Goal: Information Seeking & Learning: Learn about a topic

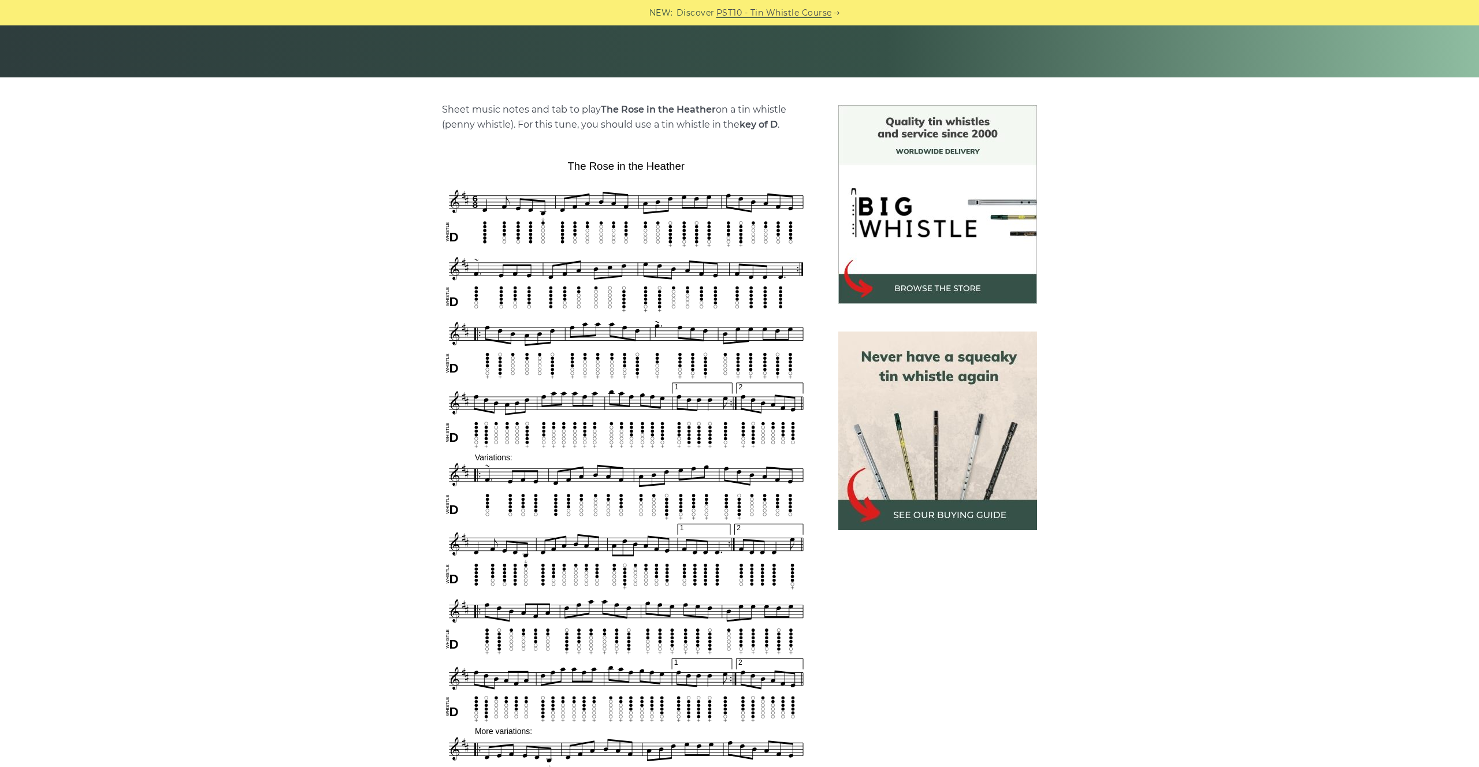
scroll to position [235, 0]
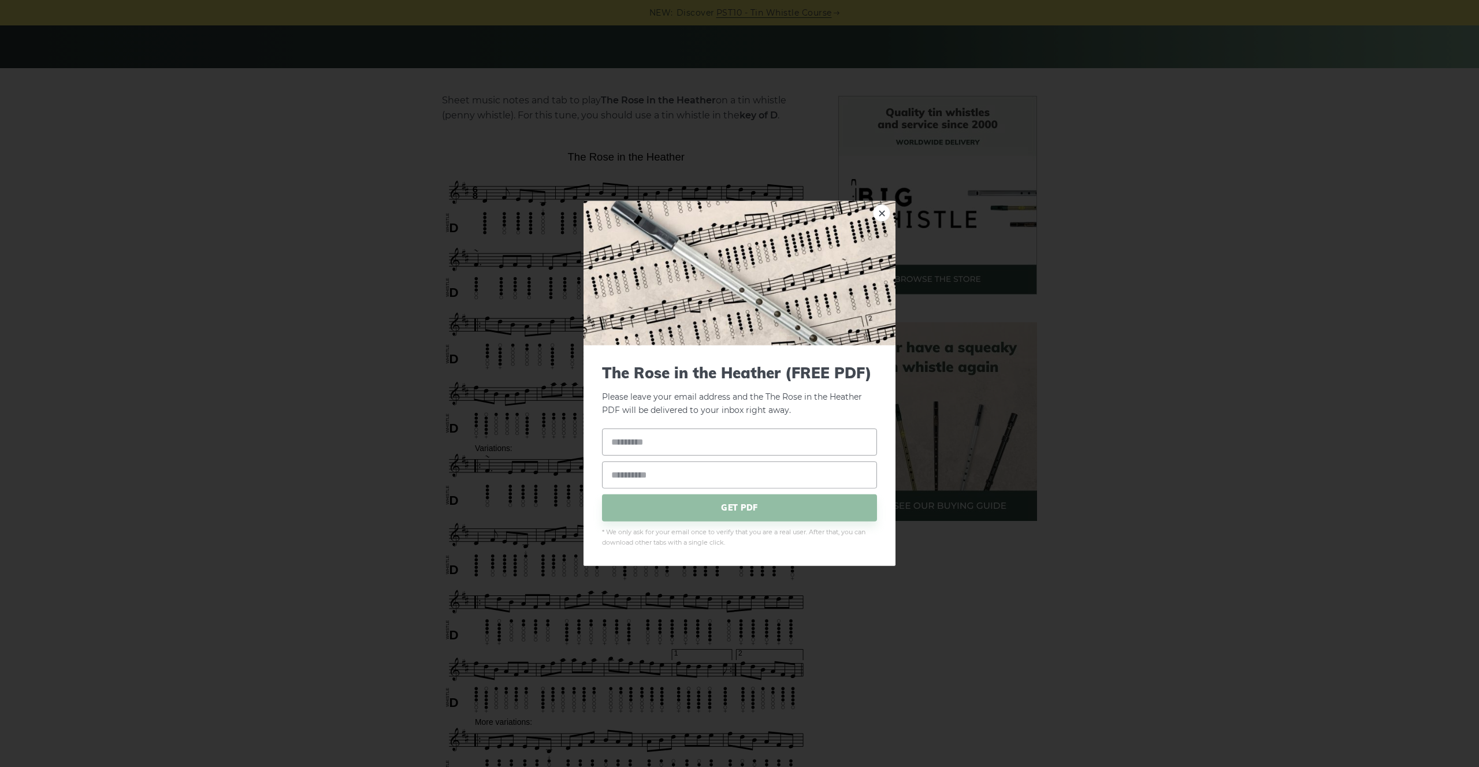
click at [891, 208] on img at bounding box center [739, 273] width 312 height 144
click at [878, 213] on link "×" at bounding box center [881, 212] width 17 height 17
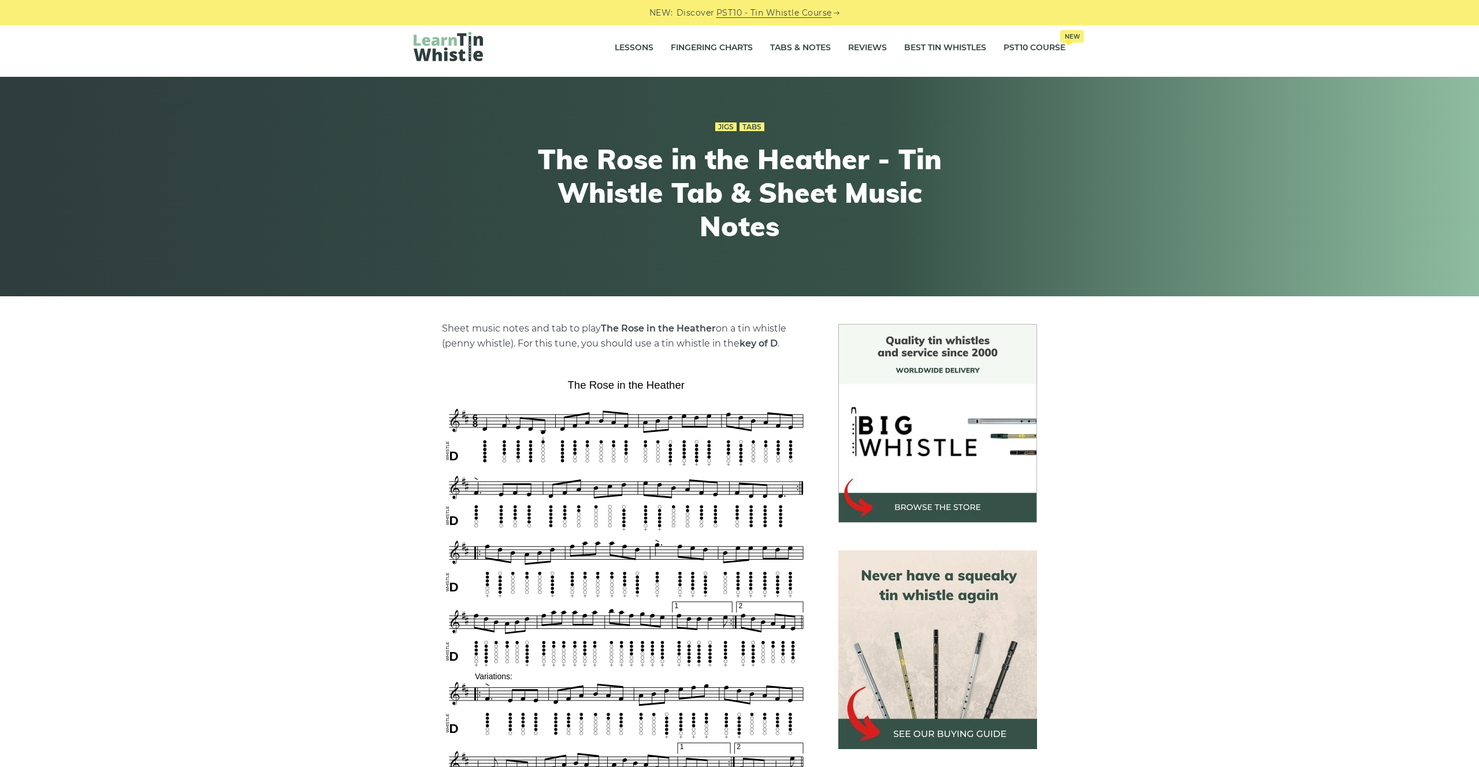
scroll to position [0, 0]
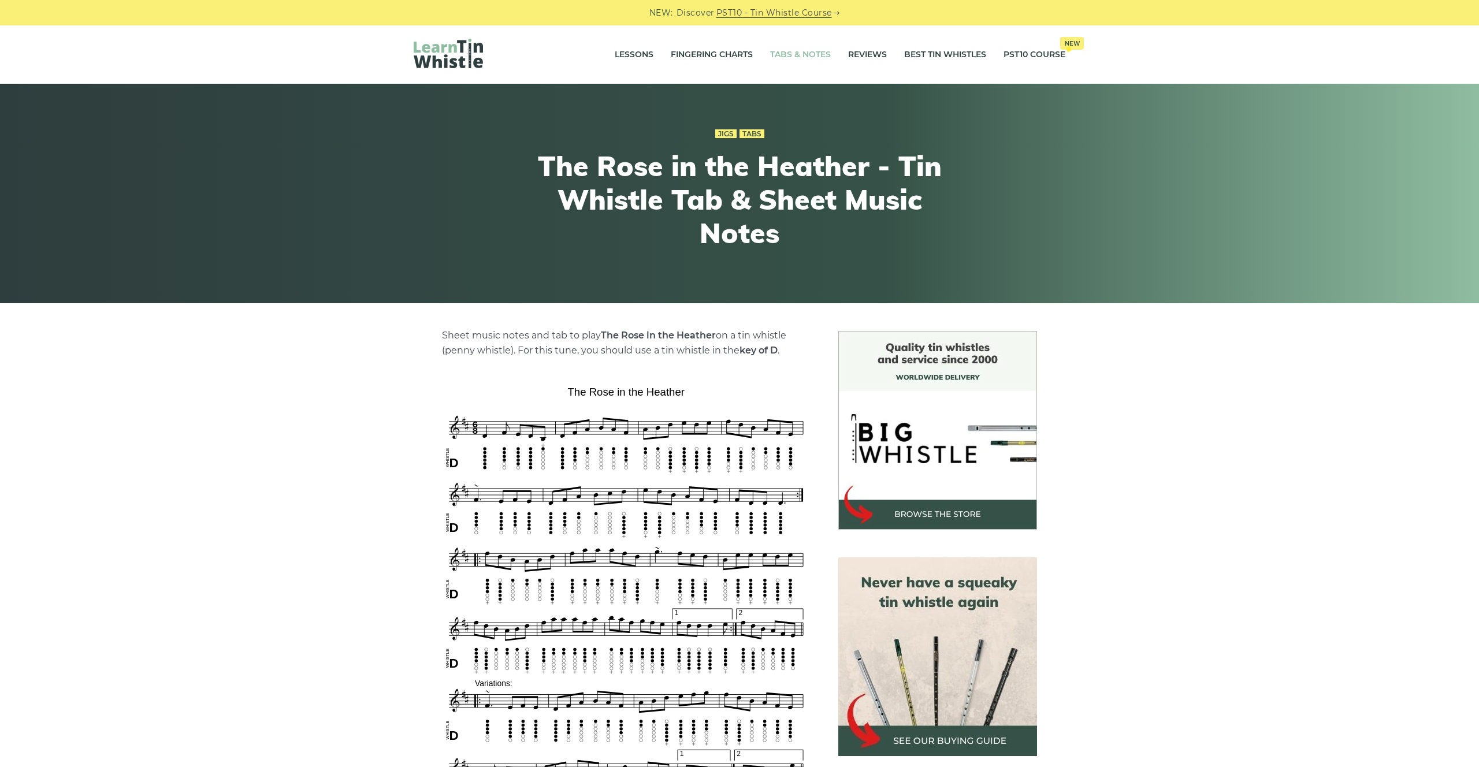
click at [806, 54] on link "Tabs & Notes" at bounding box center [800, 54] width 61 height 29
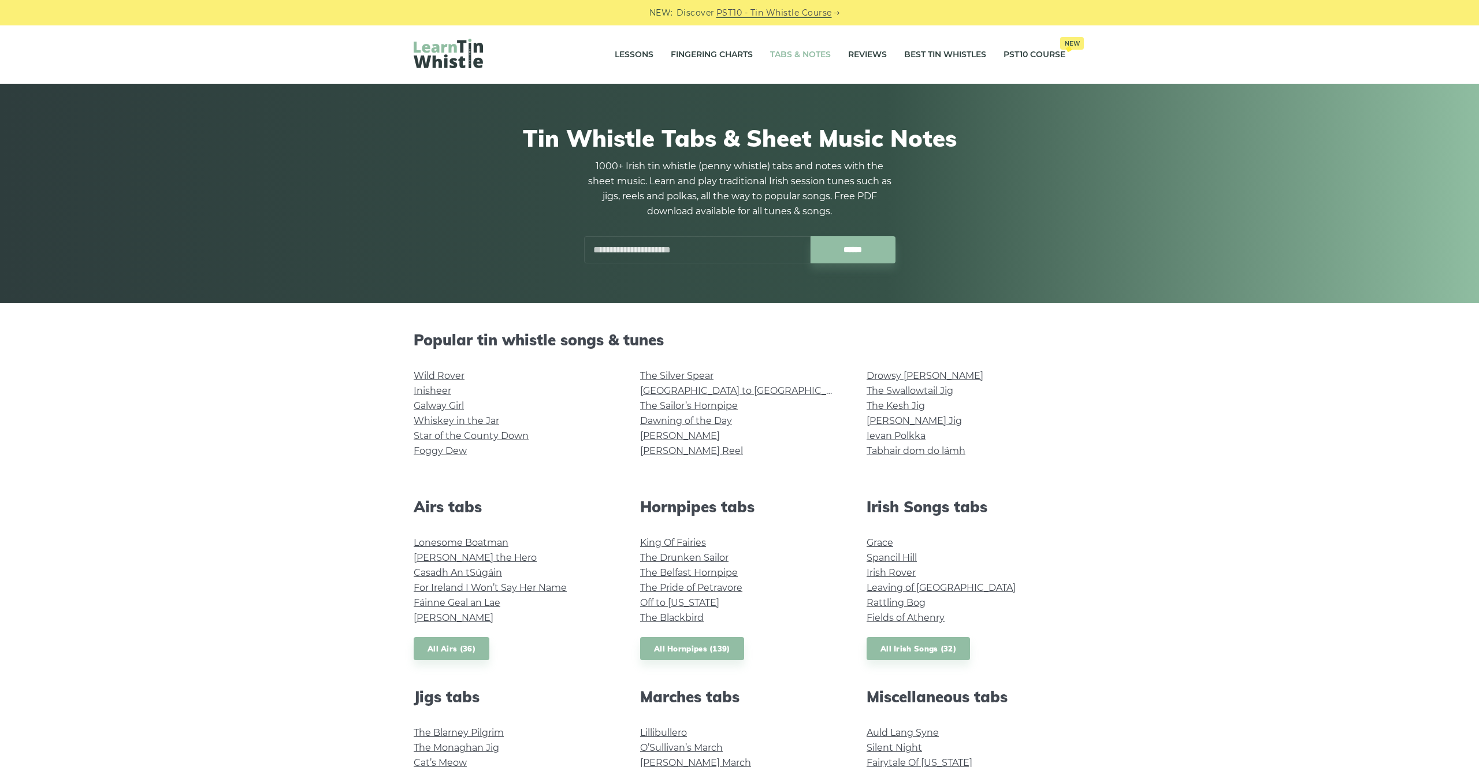
scroll to position [3, 0]
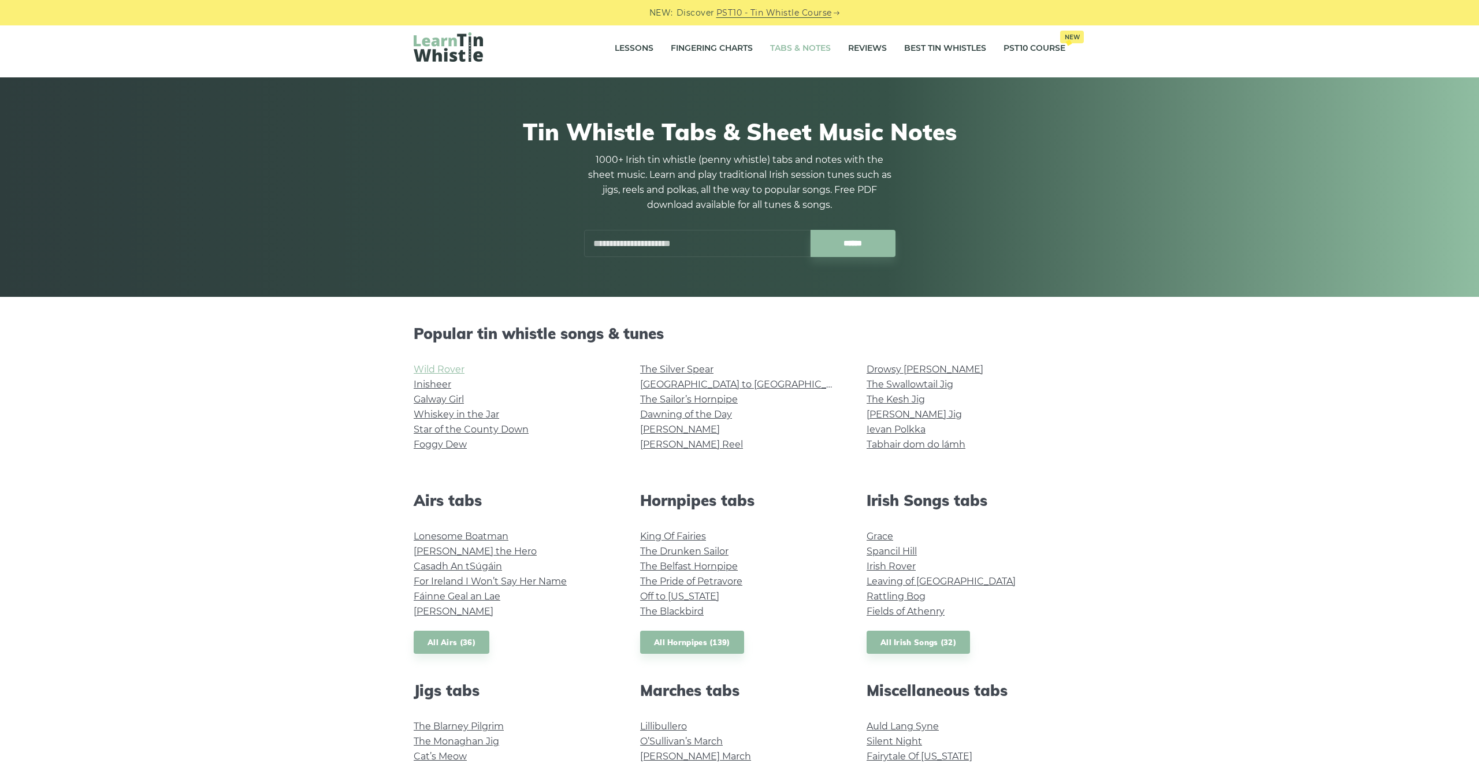
click at [442, 368] on link "Wild Rover" at bounding box center [439, 369] width 51 height 11
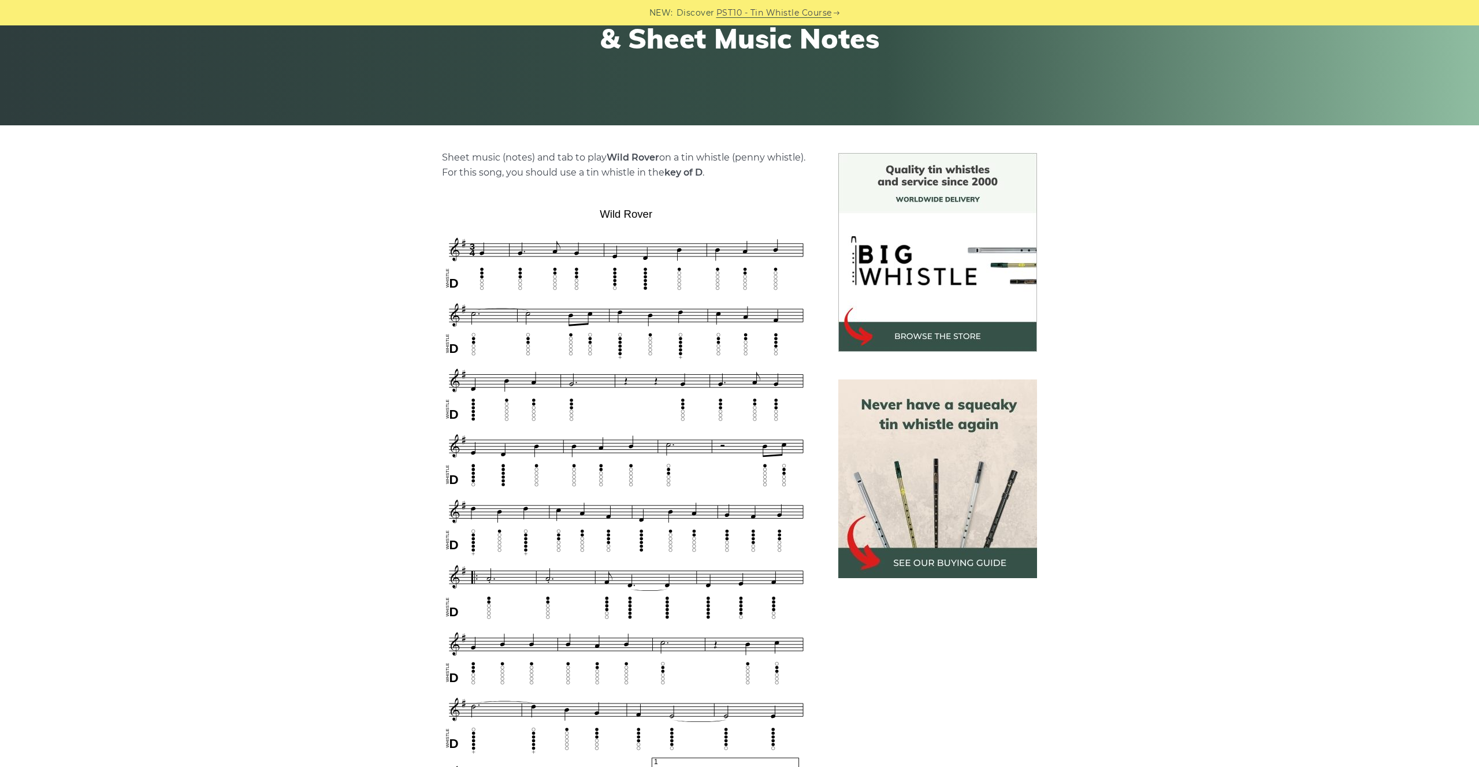
scroll to position [178, 0]
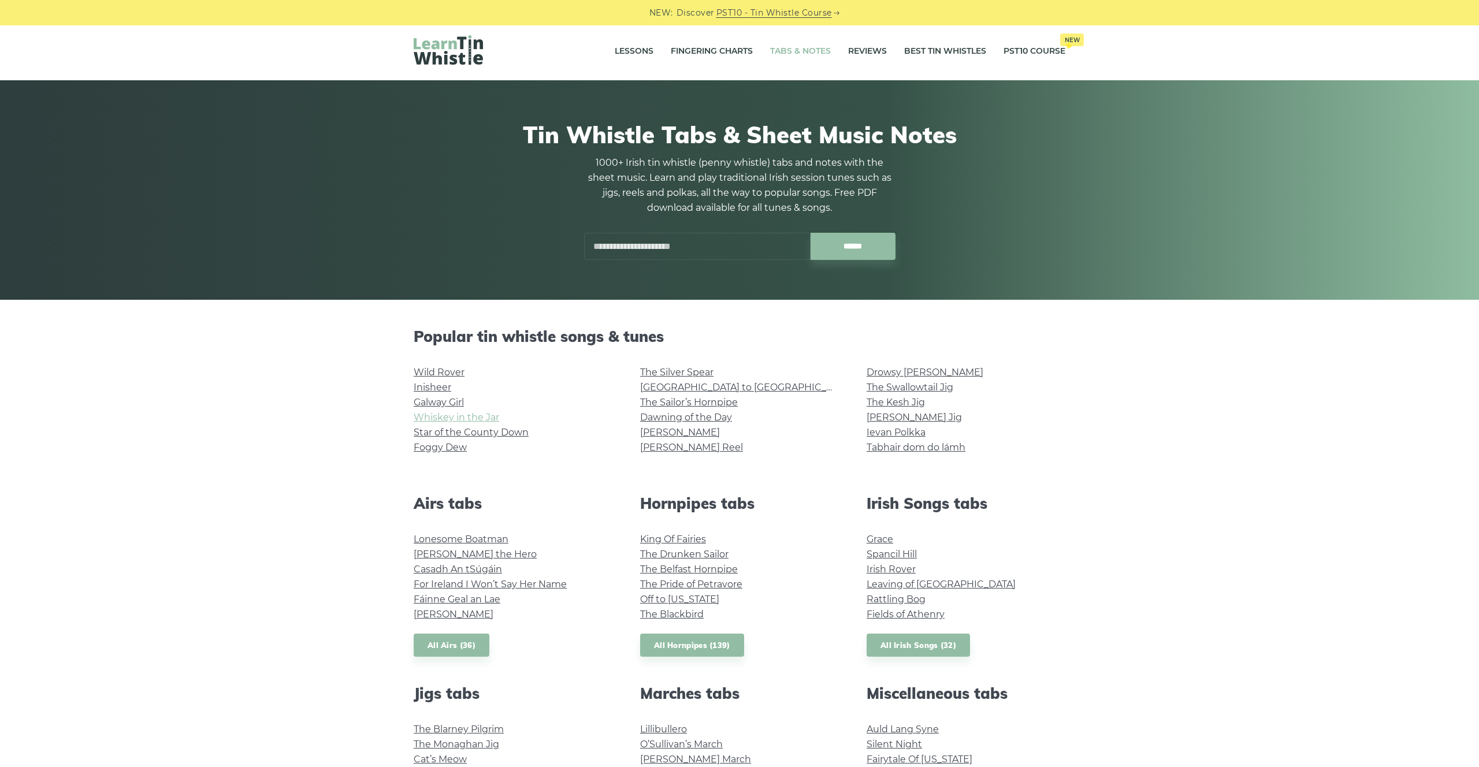
click at [470, 415] on link "Whiskey in the Jar" at bounding box center [456, 417] width 85 height 11
click at [497, 435] on link "Star of the County Down" at bounding box center [471, 432] width 115 height 11
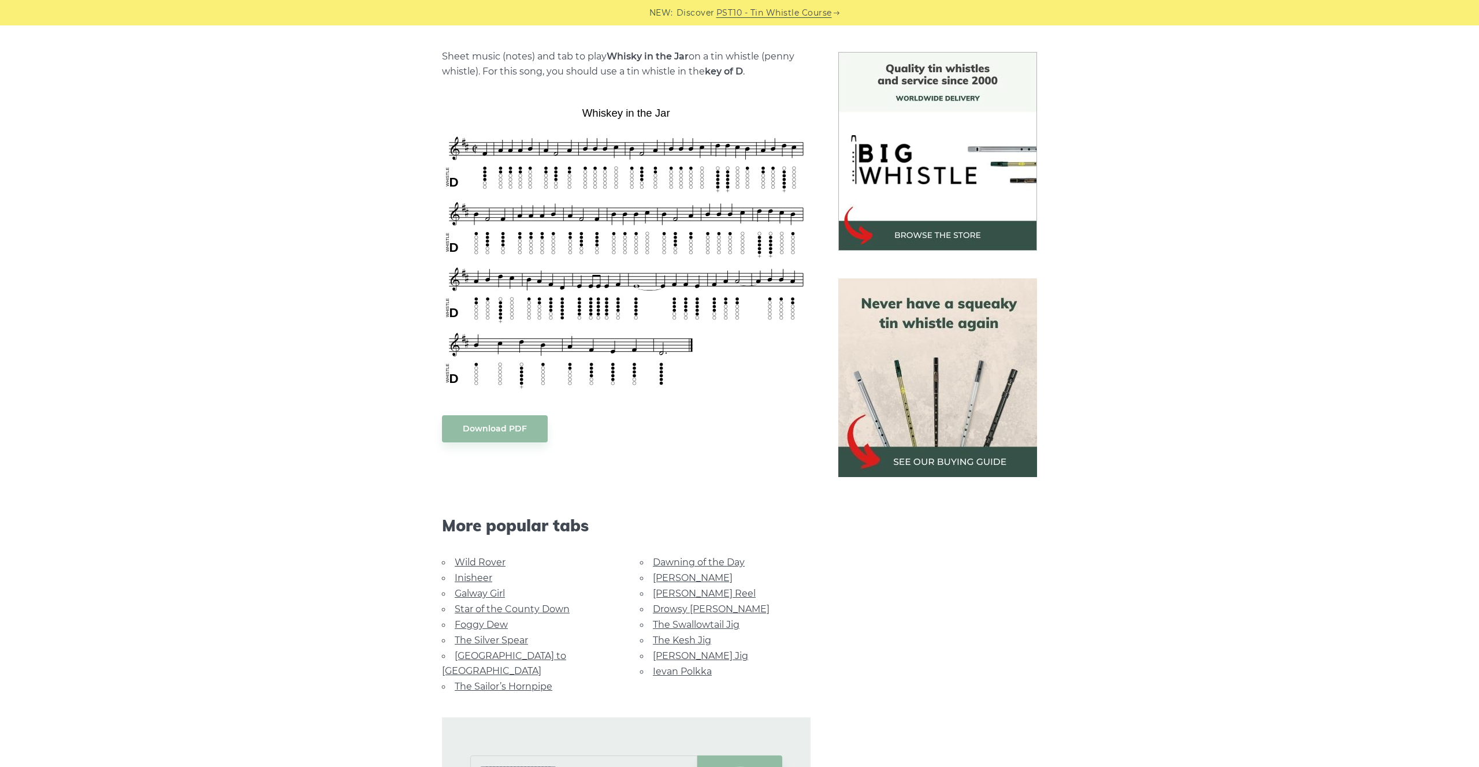
scroll to position [288, 0]
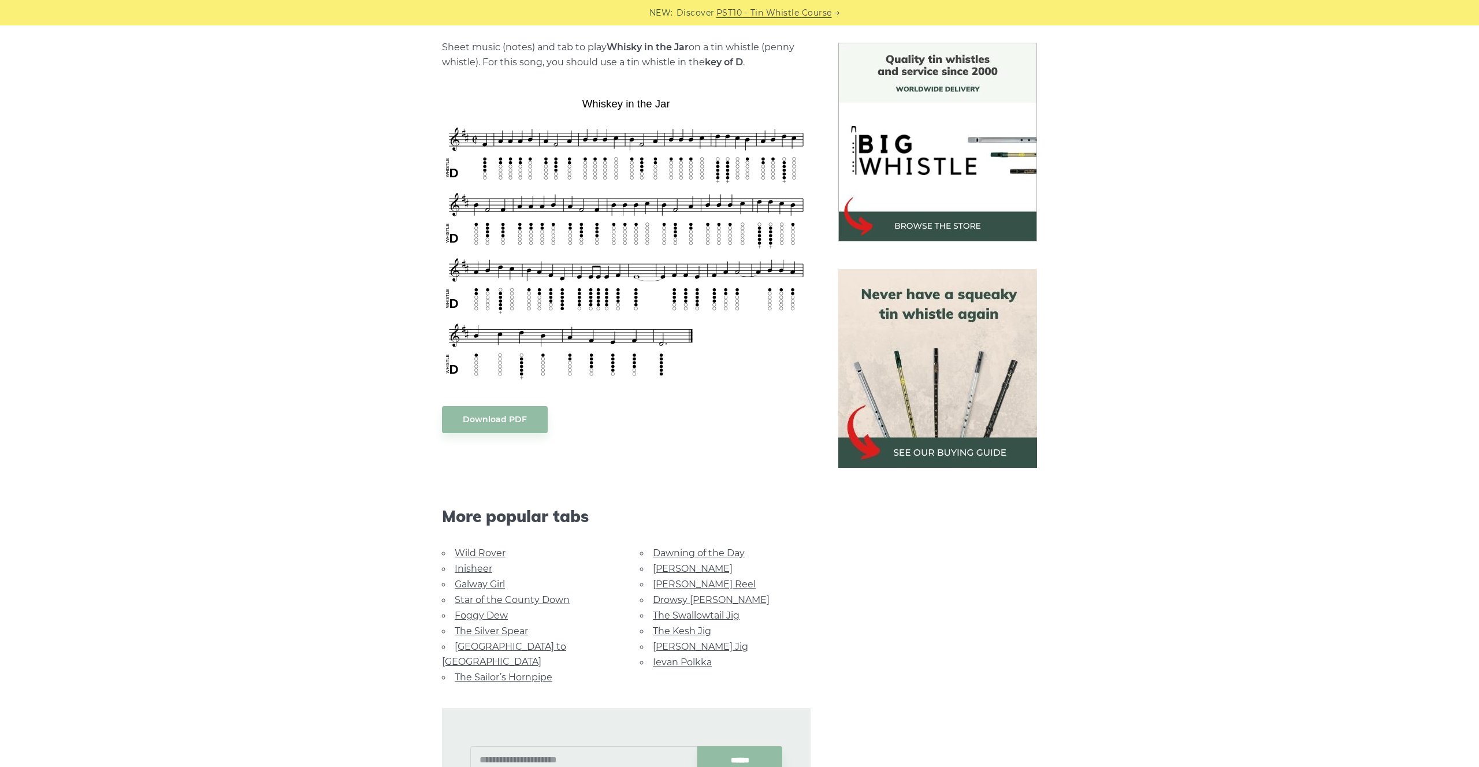
click at [694, 598] on link "Drowsy [PERSON_NAME]" at bounding box center [711, 599] width 117 height 11
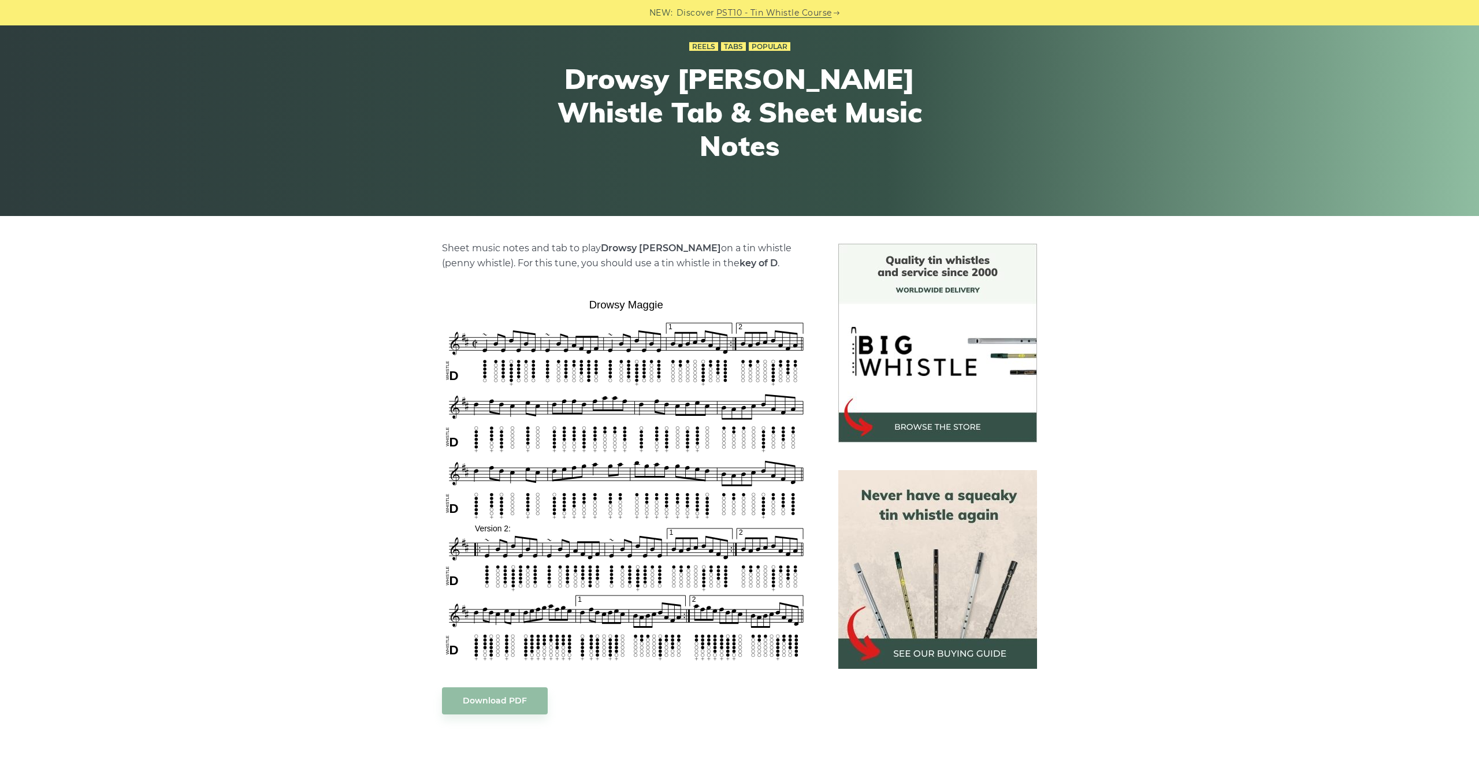
scroll to position [91, 0]
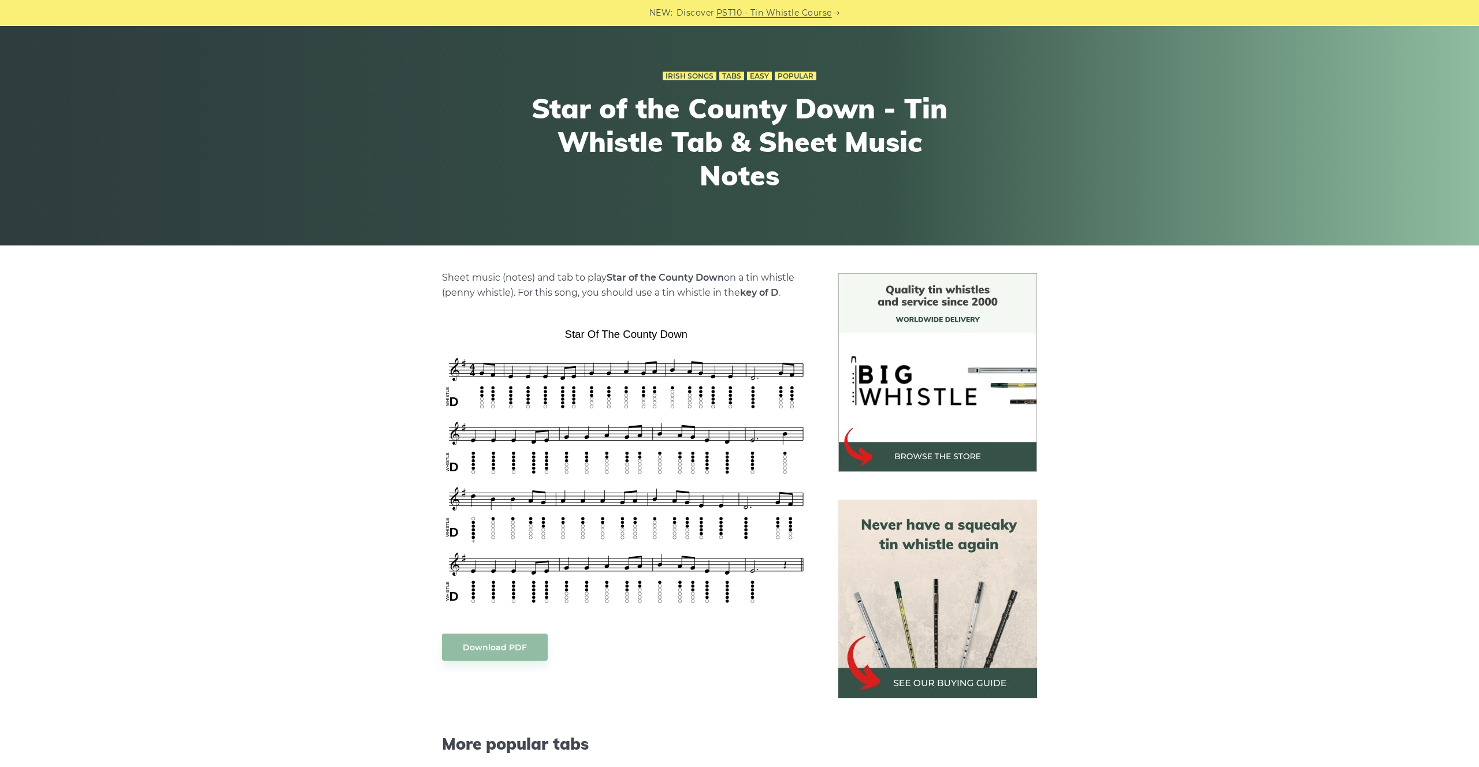
scroll to position [59, 0]
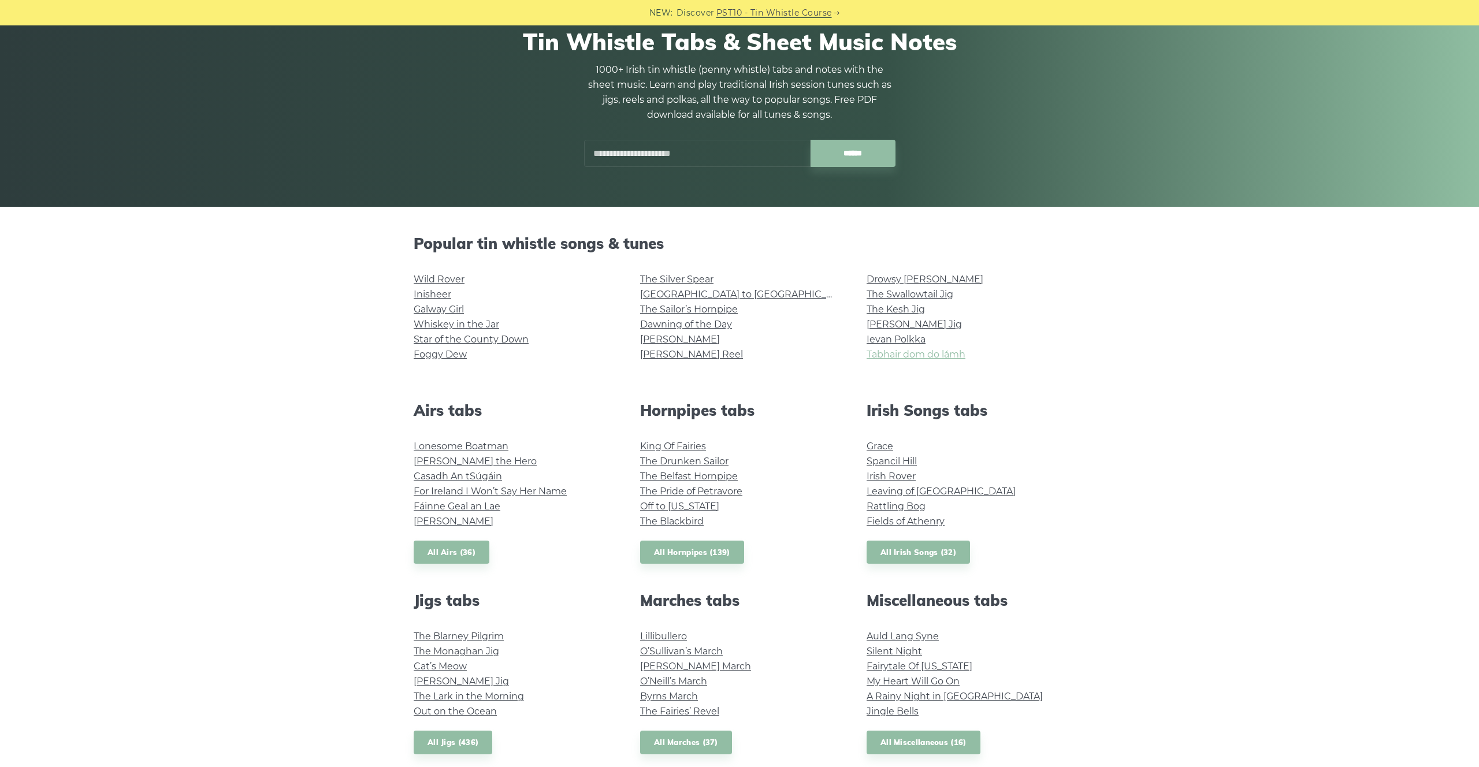
scroll to position [122, 0]
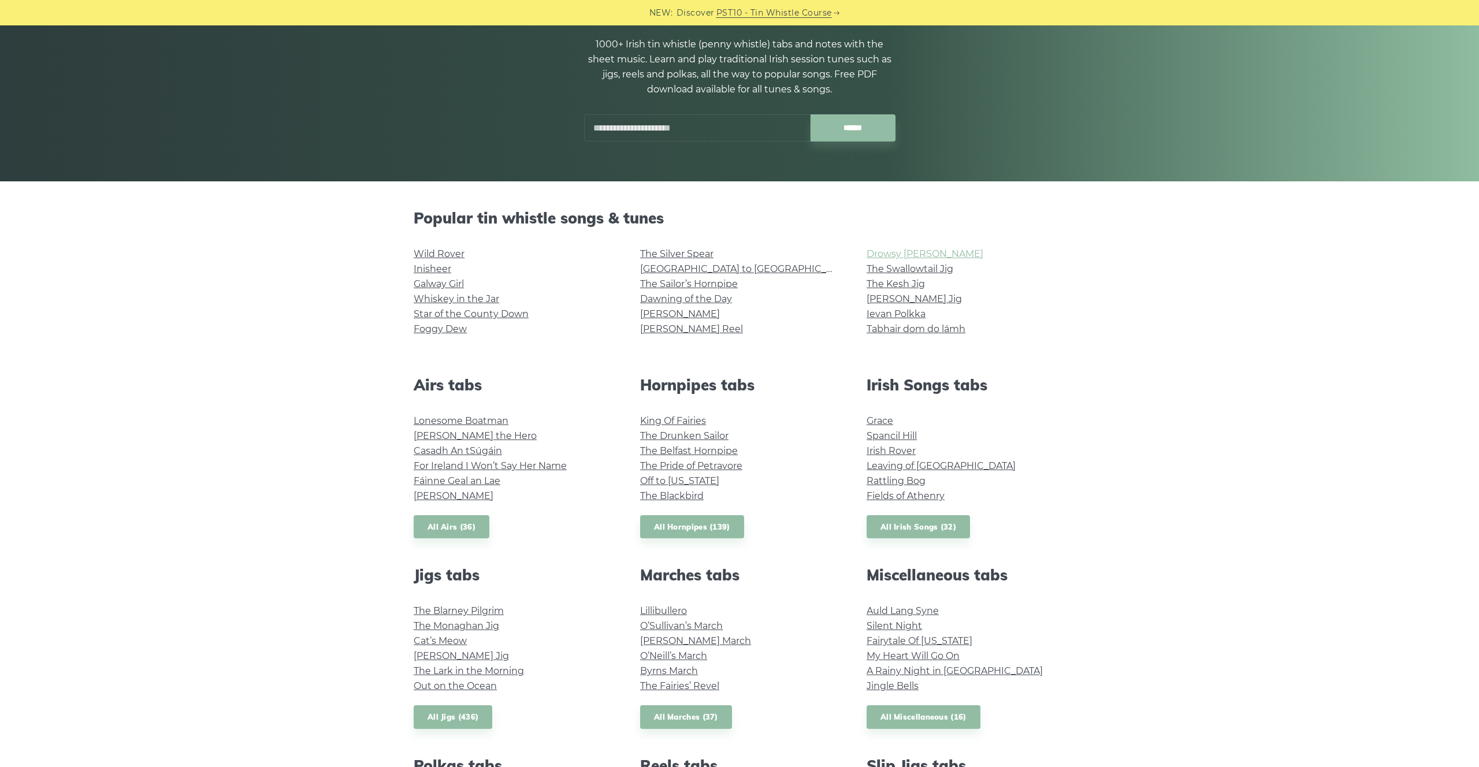
click at [897, 259] on link "Drowsy [PERSON_NAME]" at bounding box center [924, 253] width 117 height 11
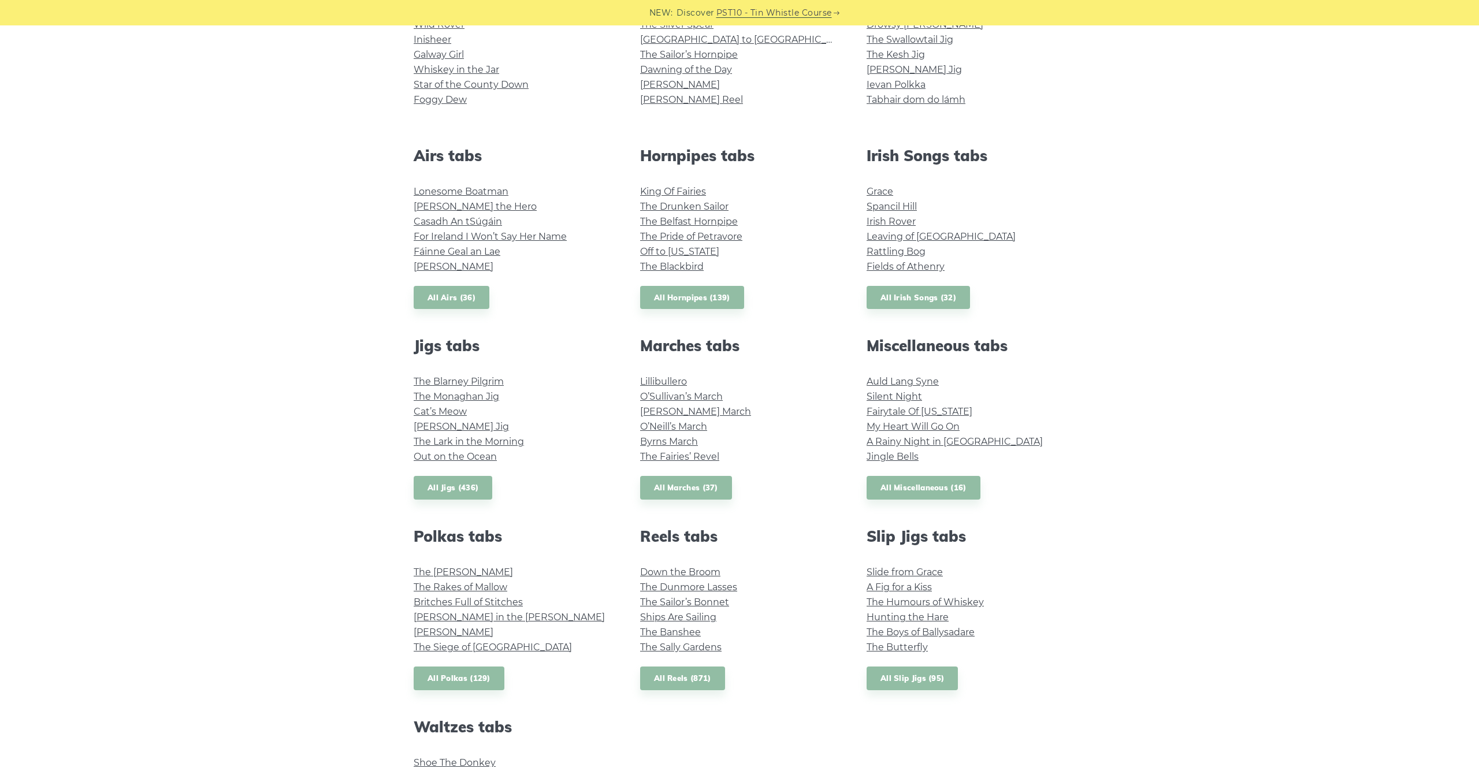
scroll to position [352, 0]
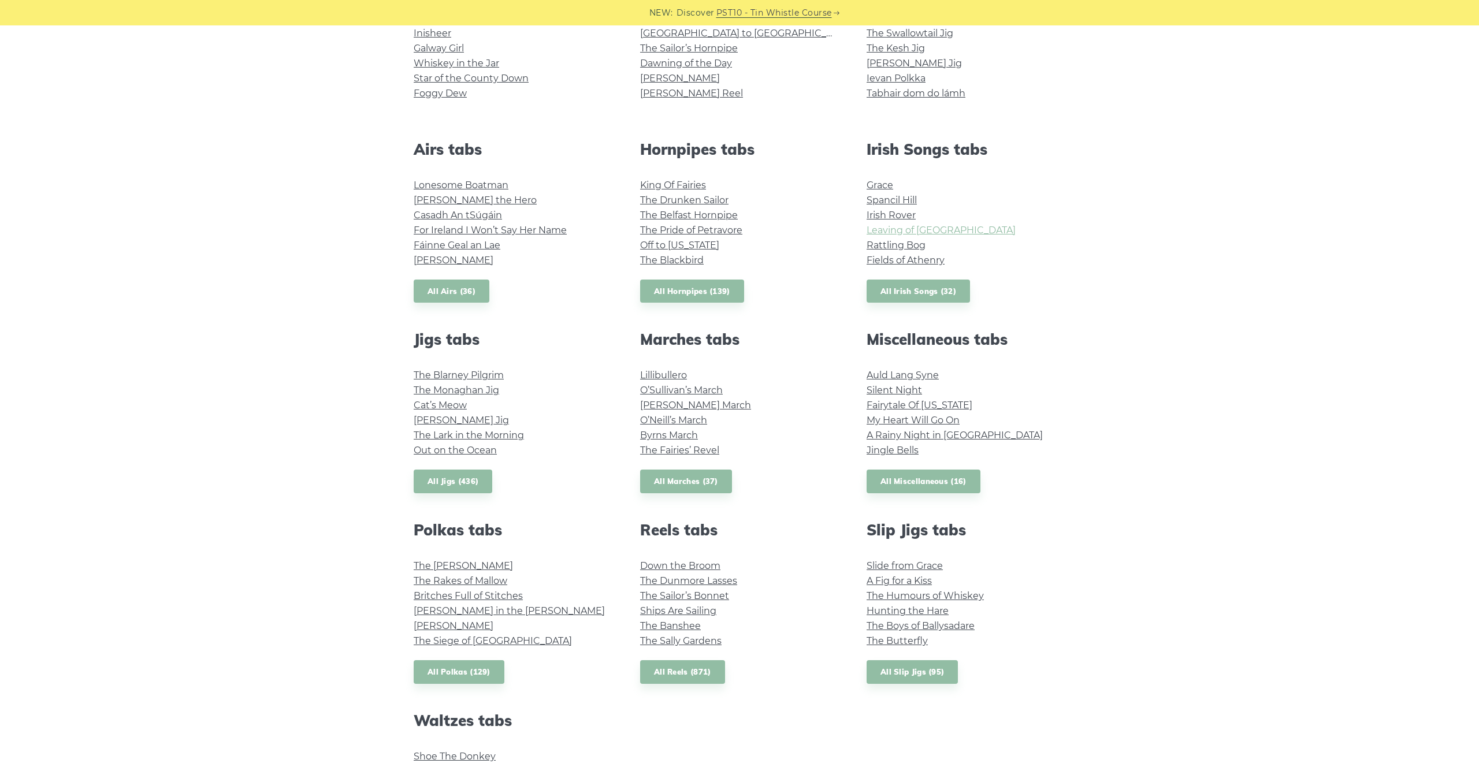
click at [941, 238] on li "Leaving of [GEOGRAPHIC_DATA]" at bounding box center [965, 230] width 199 height 15
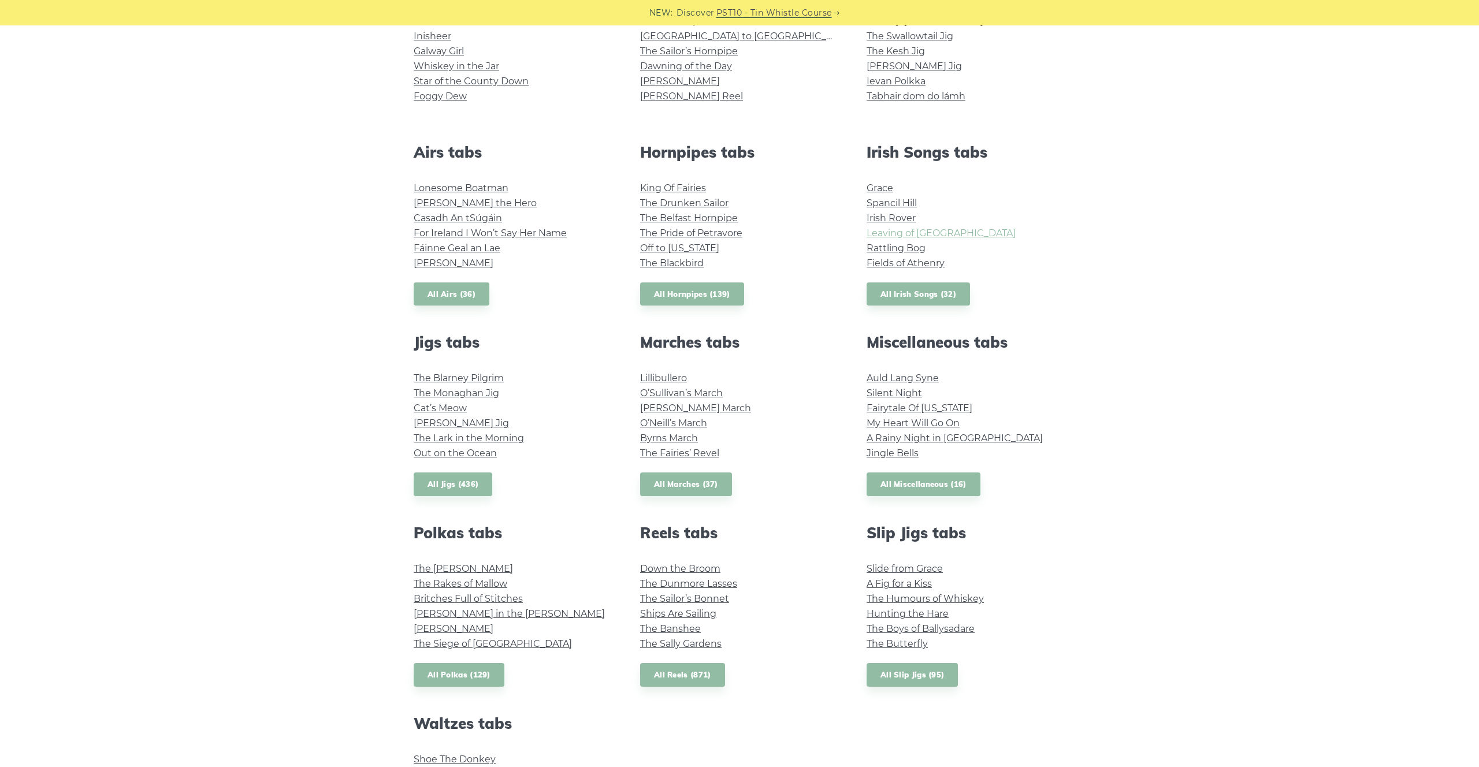
click at [948, 229] on link "Leaving of [GEOGRAPHIC_DATA]" at bounding box center [940, 233] width 149 height 11
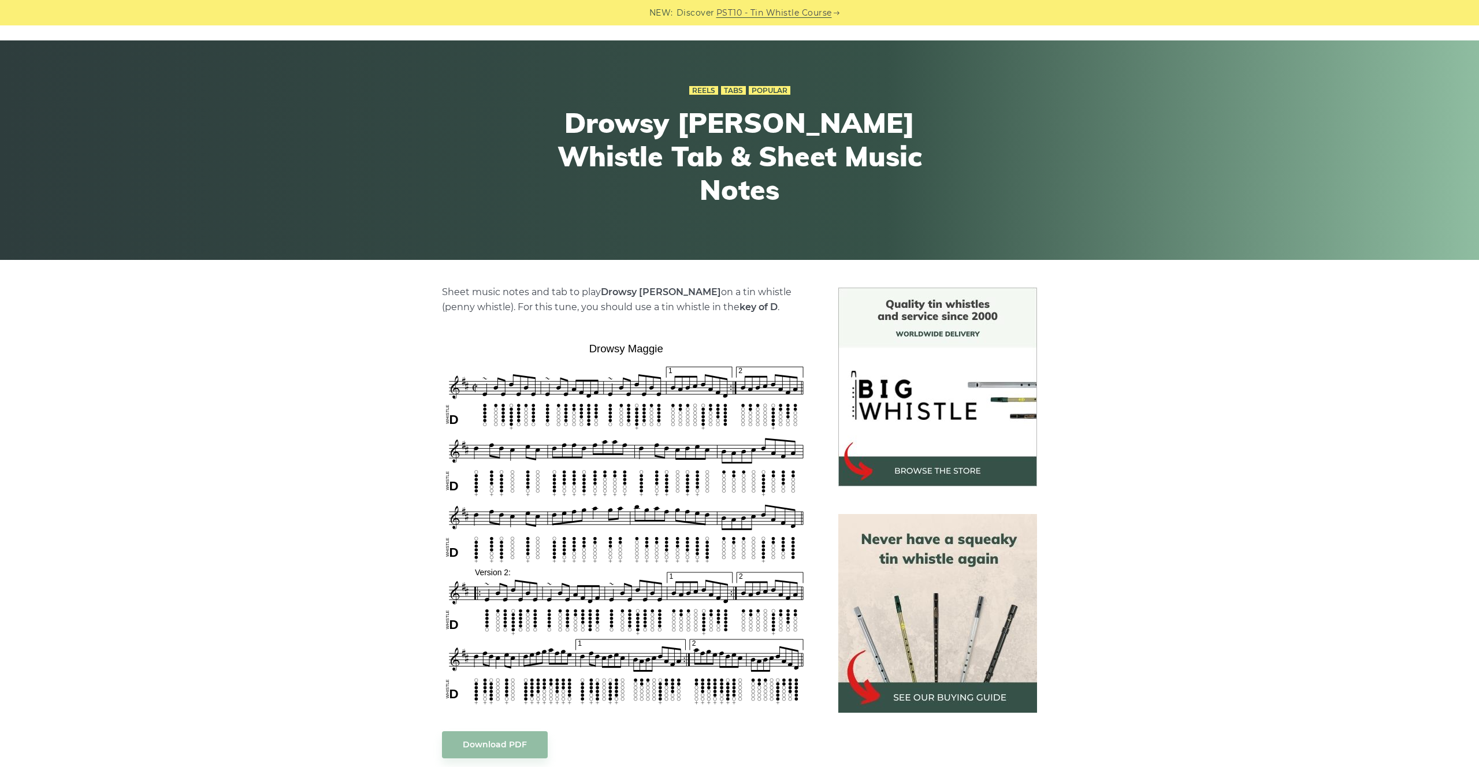
scroll to position [35, 0]
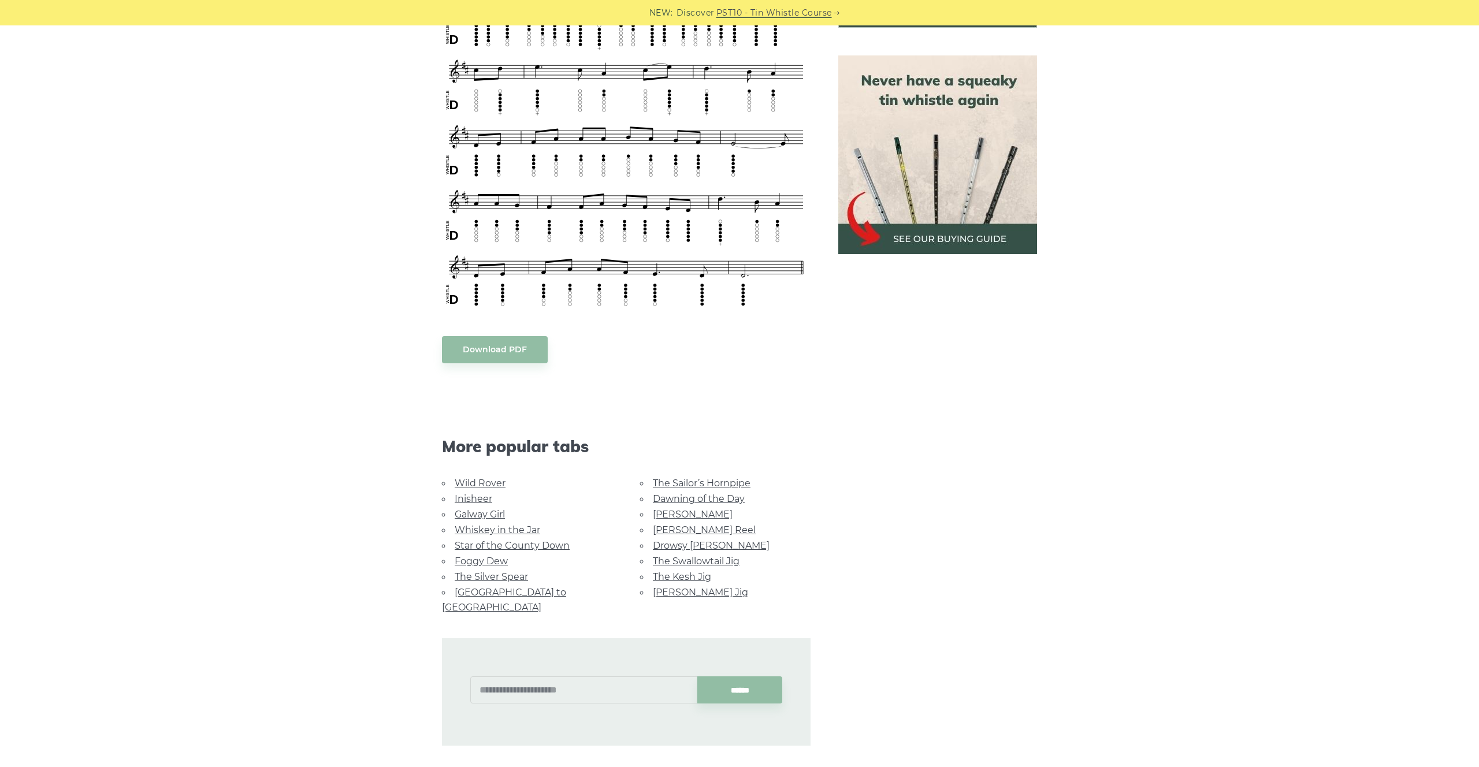
scroll to position [501, 0]
click at [477, 557] on link "Foggy Dew" at bounding box center [481, 562] width 53 height 11
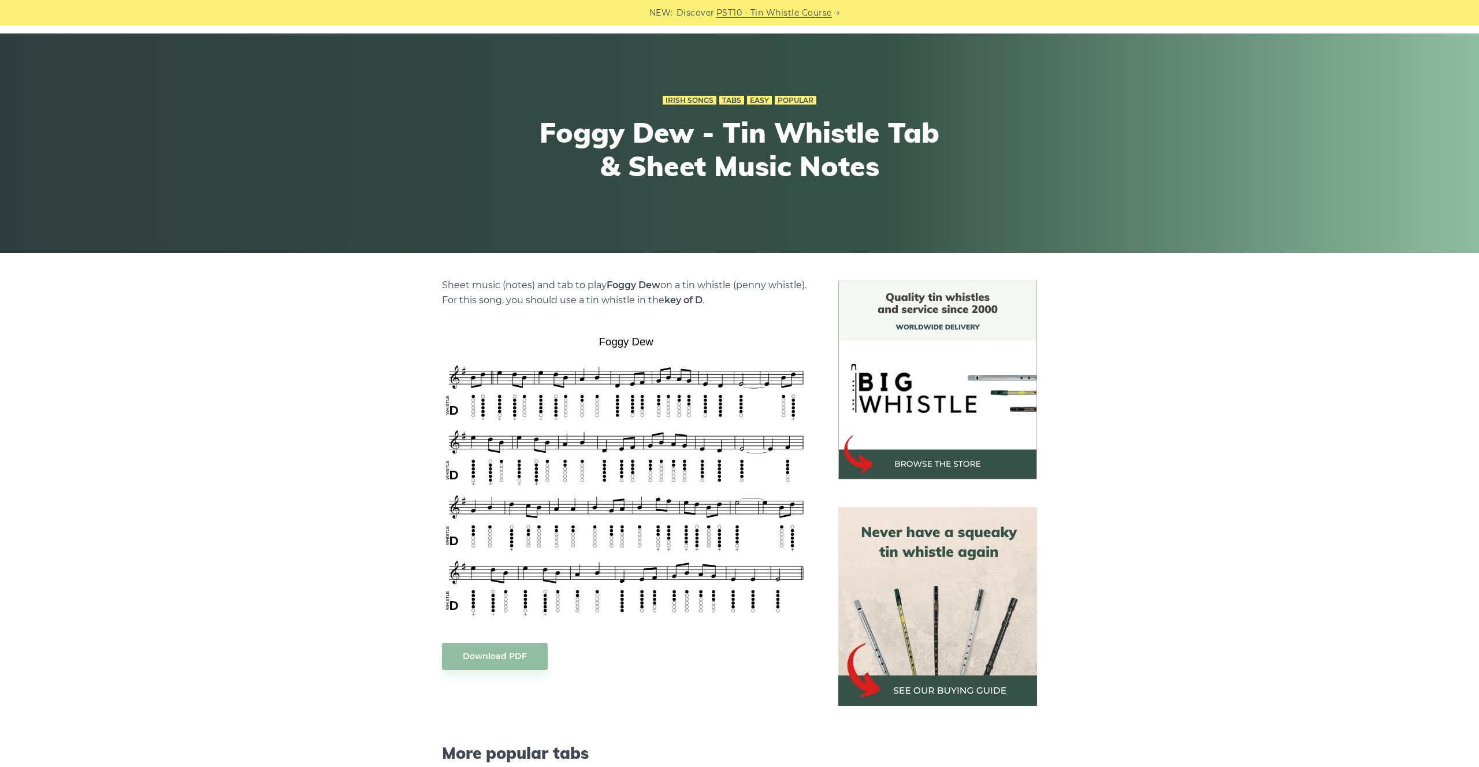
scroll to position [53, 0]
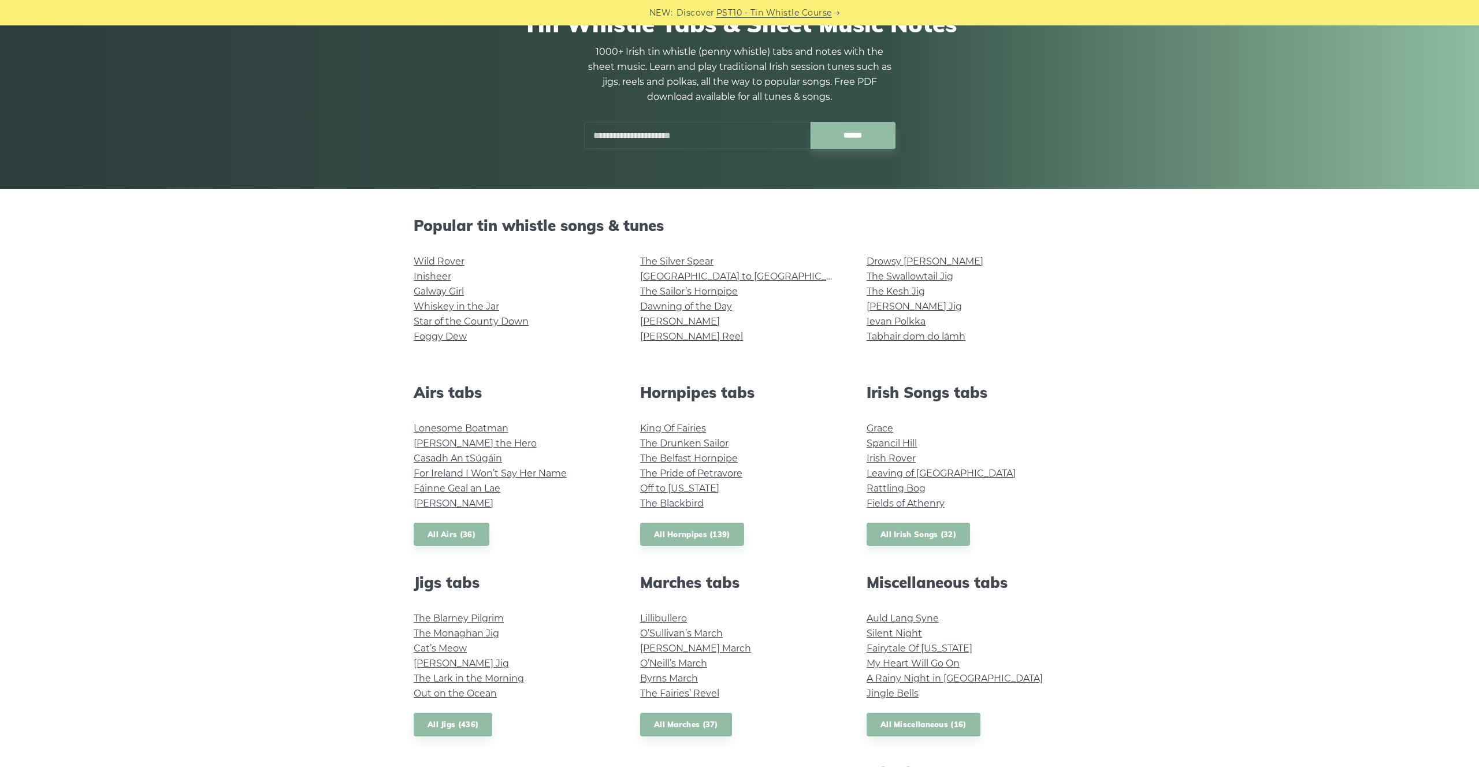
scroll to position [135, 0]
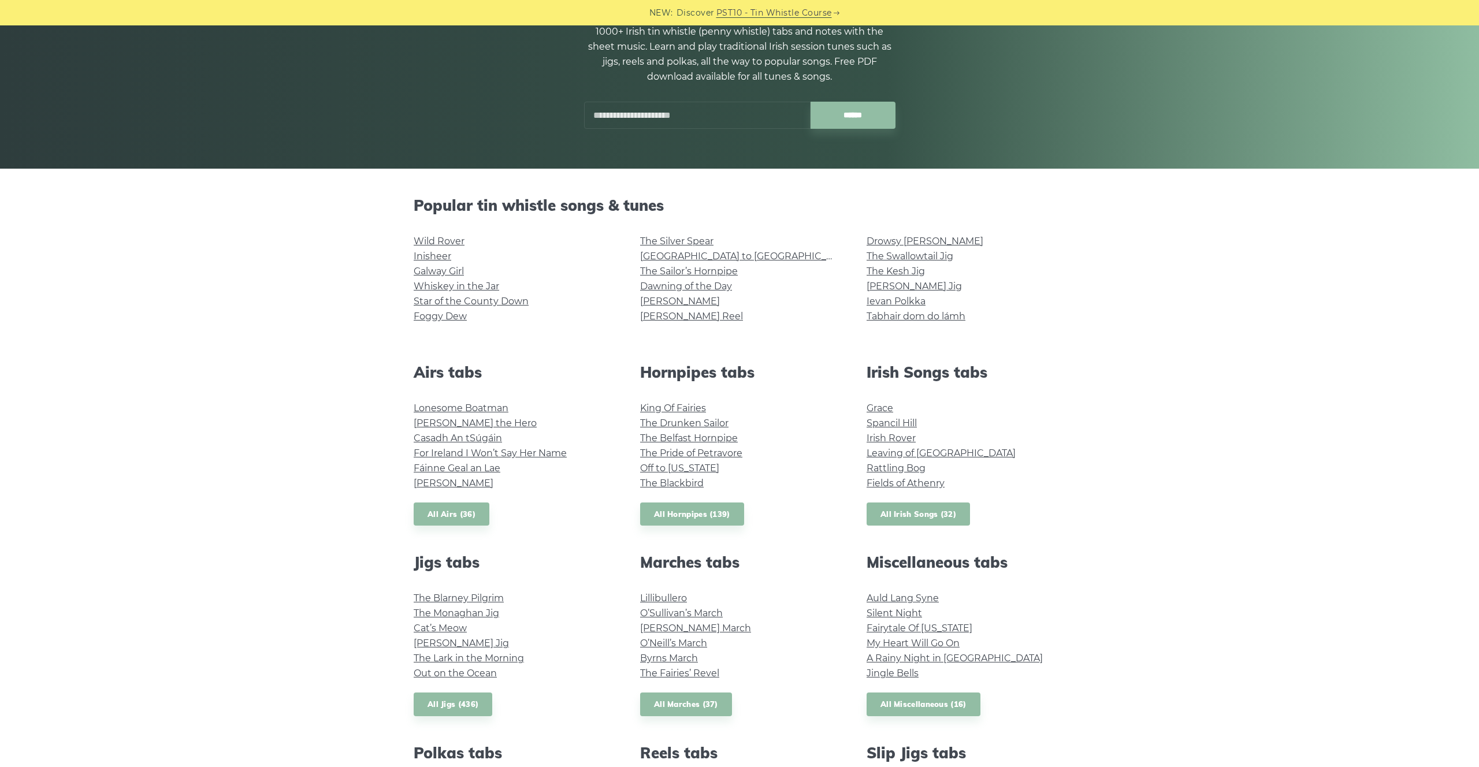
click at [924, 511] on link "All Irish Songs (32)" at bounding box center [917, 514] width 103 height 24
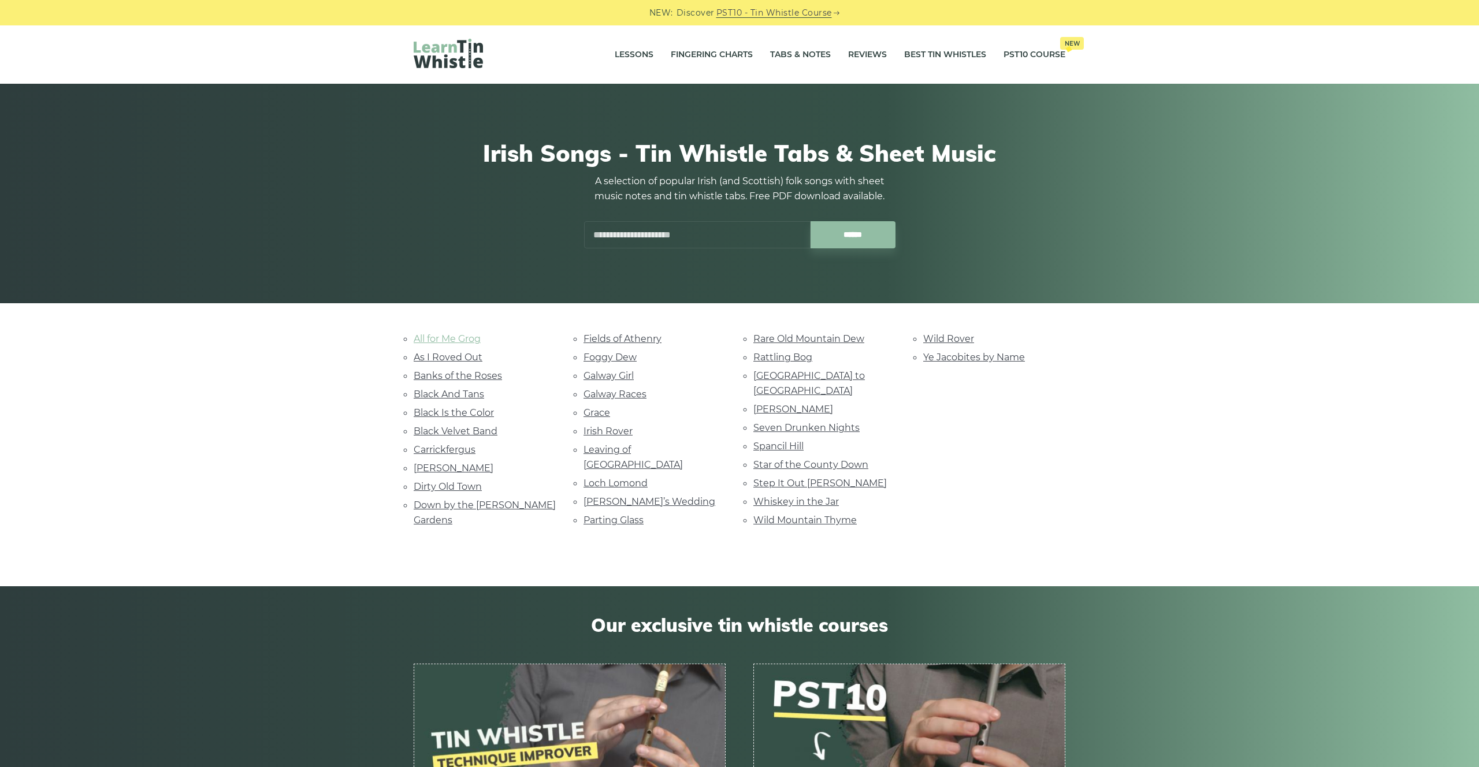
click at [461, 338] on link "All for Me Grog" at bounding box center [447, 338] width 67 height 11
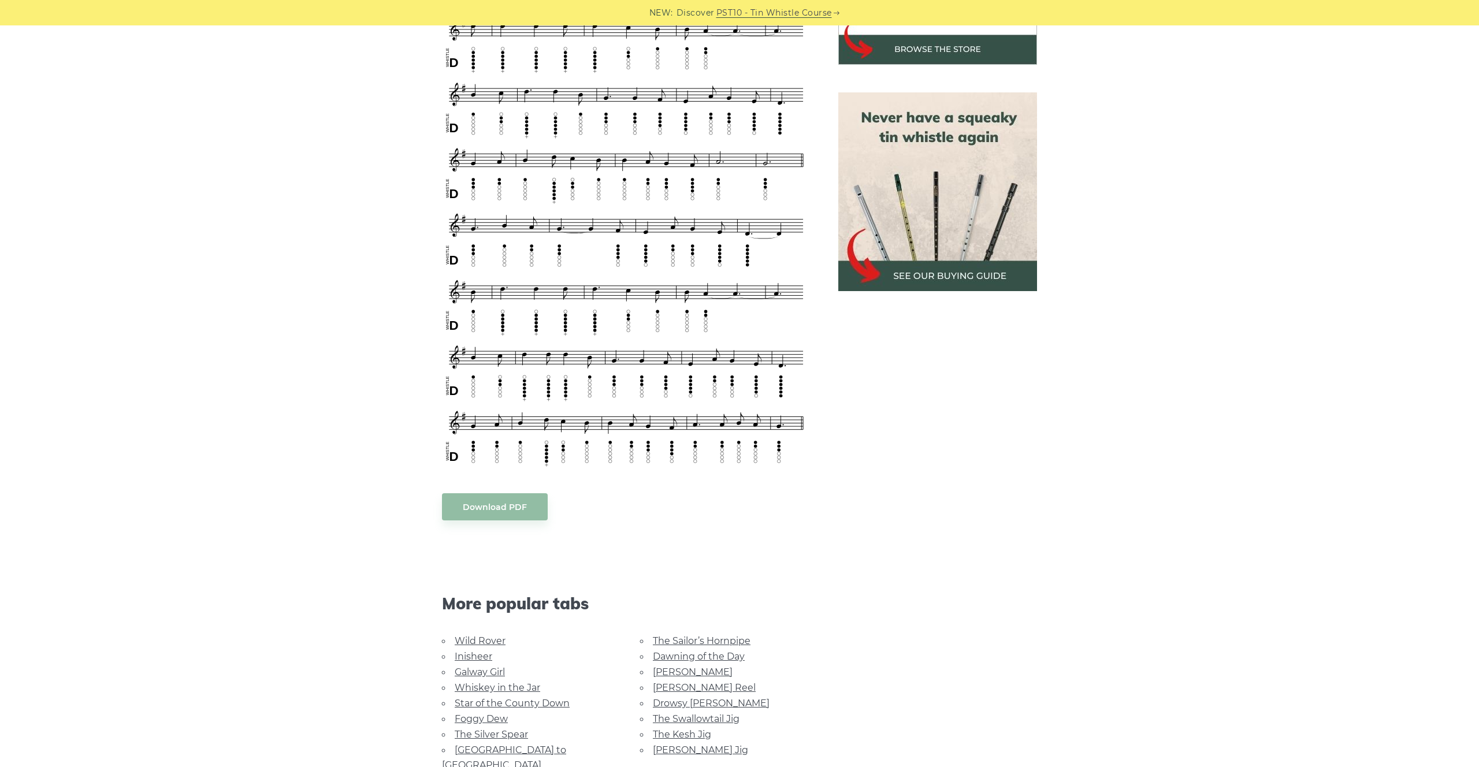
scroll to position [466, 0]
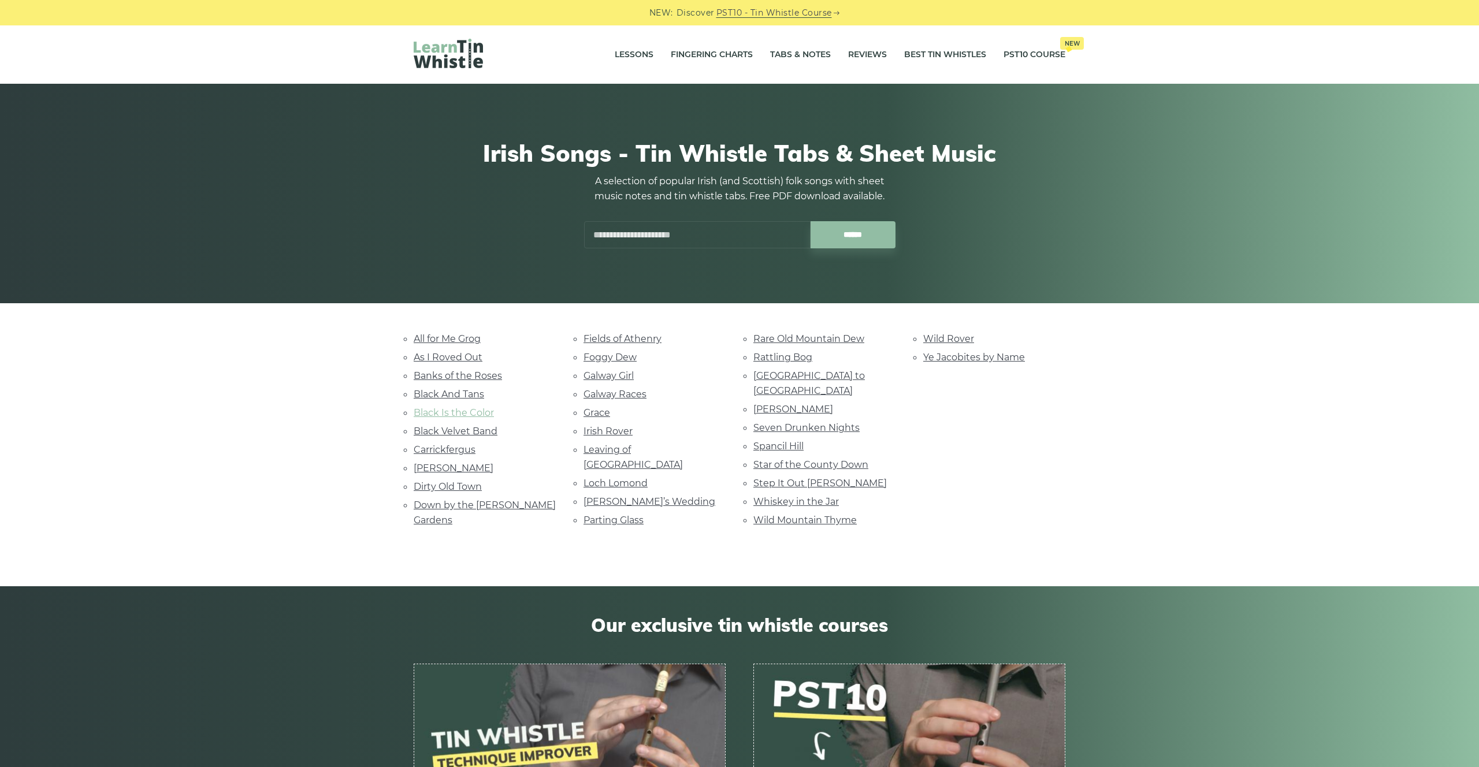
click at [475, 413] on link "Black Is the Color" at bounding box center [454, 412] width 80 height 11
click at [476, 432] on link "Black Velvet Band" at bounding box center [456, 431] width 84 height 11
click at [813, 515] on link "Wild Mountain Thyme" at bounding box center [804, 520] width 103 height 11
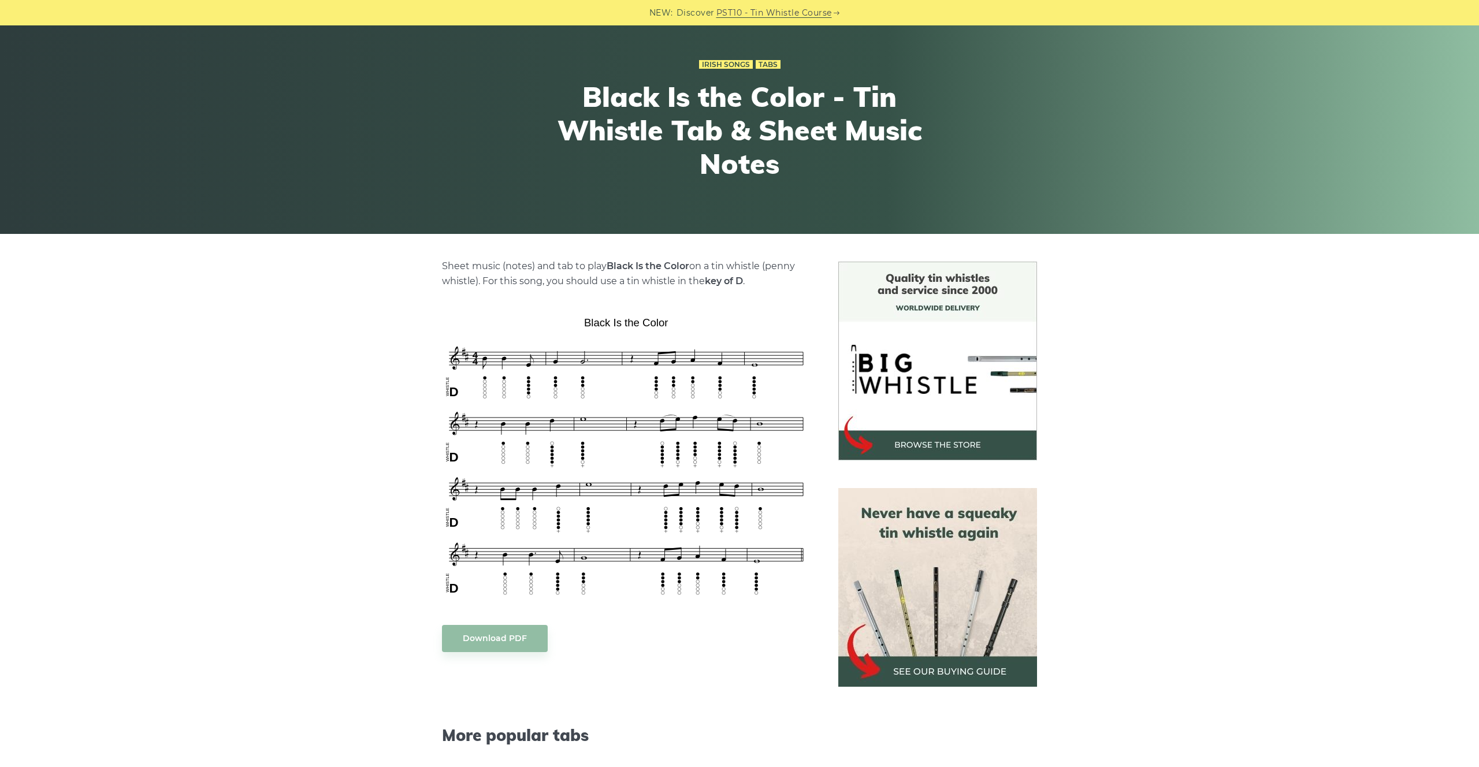
scroll to position [72, 0]
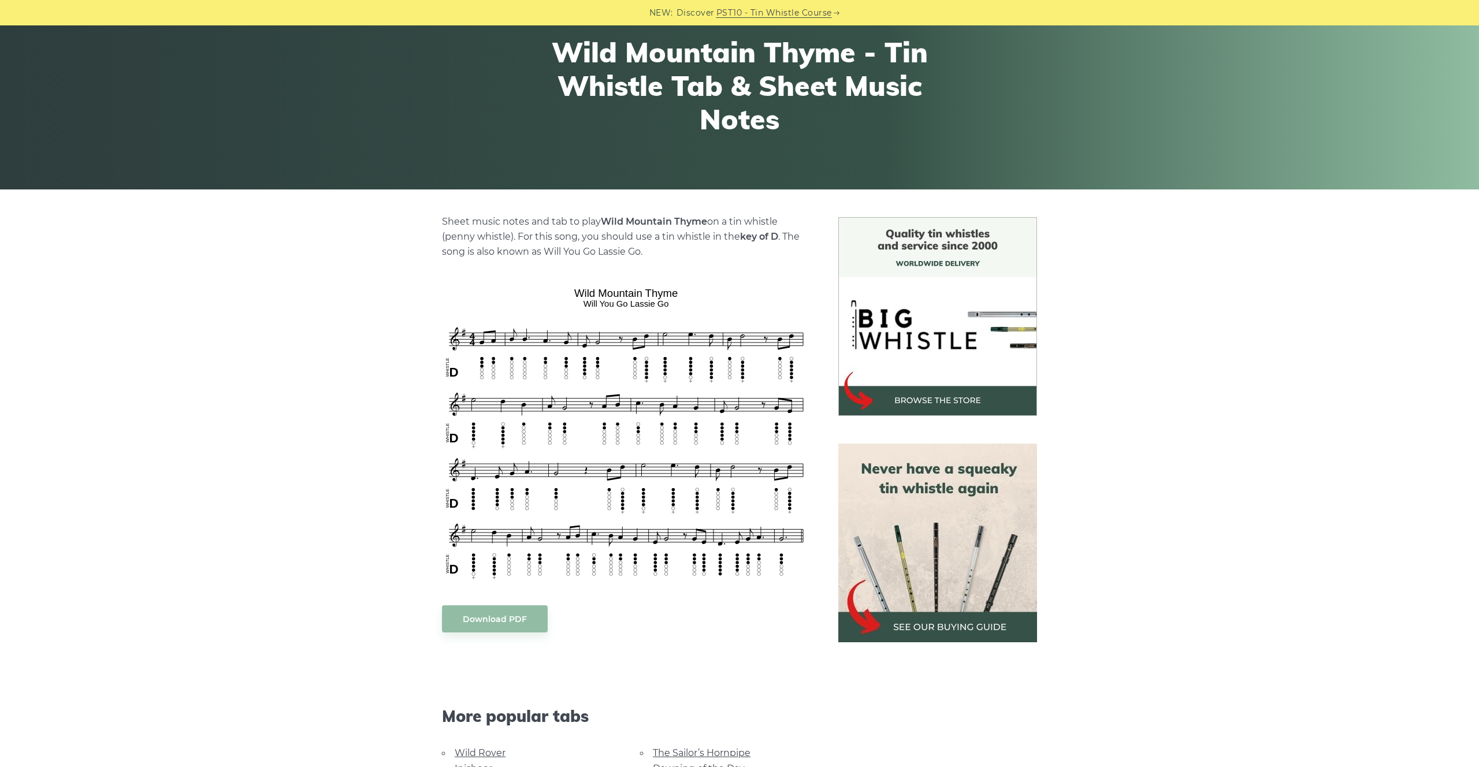
scroll to position [116, 0]
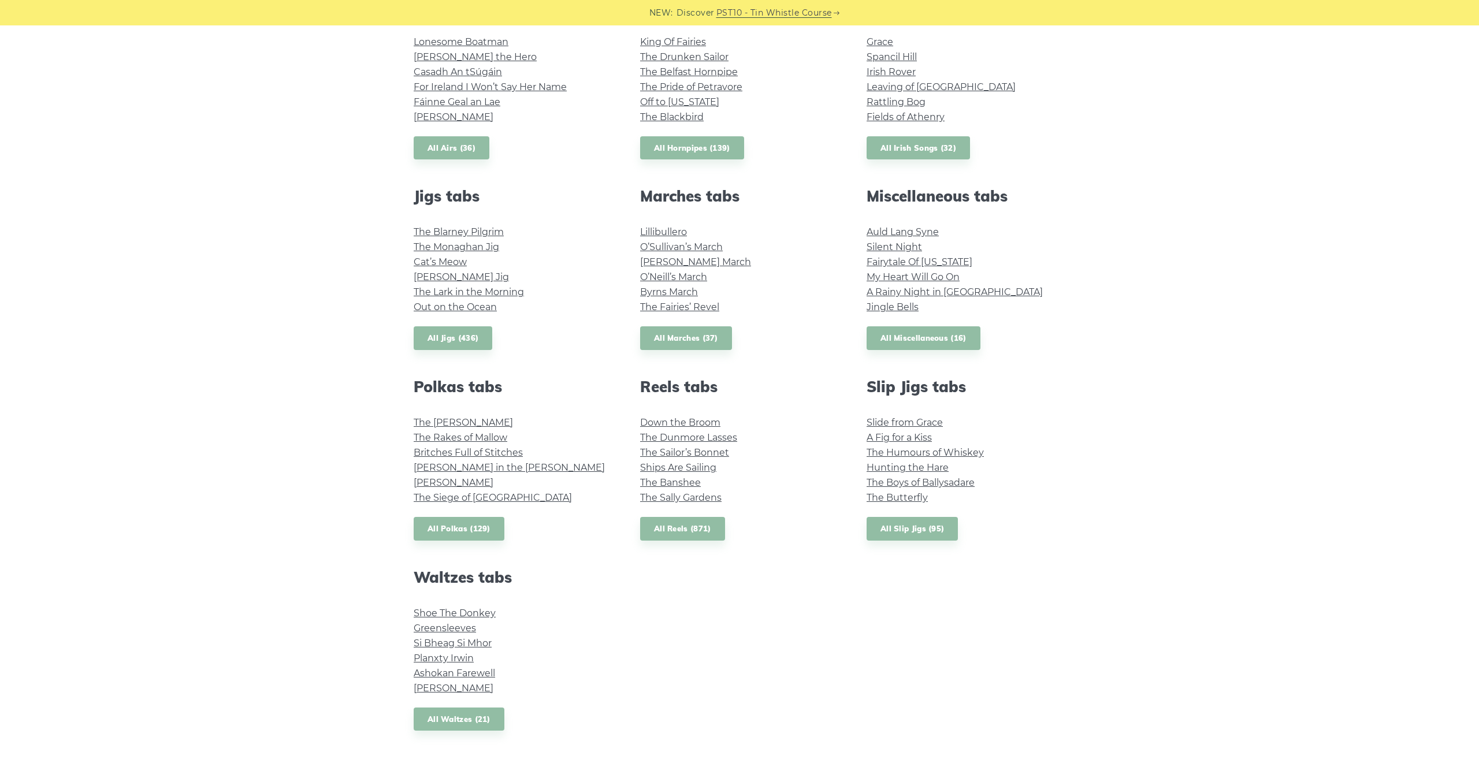
scroll to position [505, 0]
